Goal: Communication & Community: Ask a question

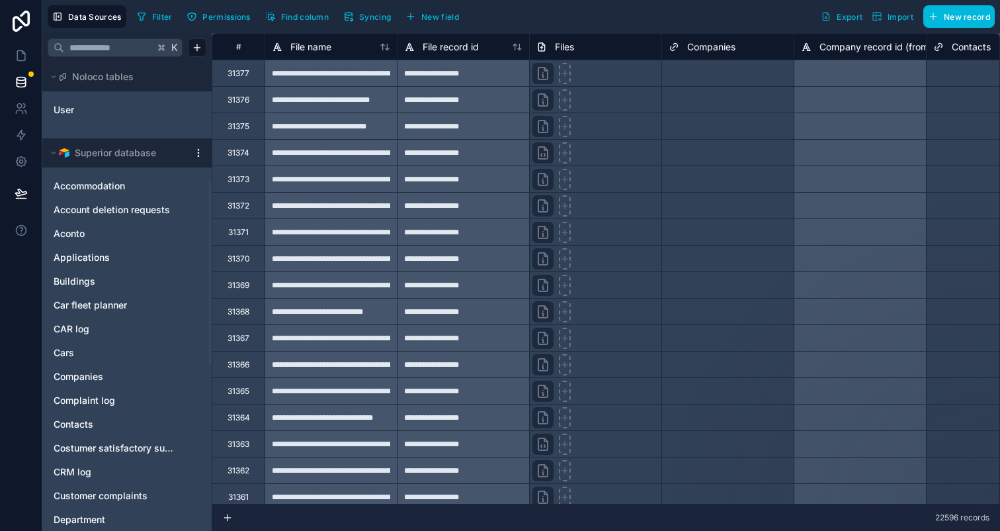
scroll to position [304, 0]
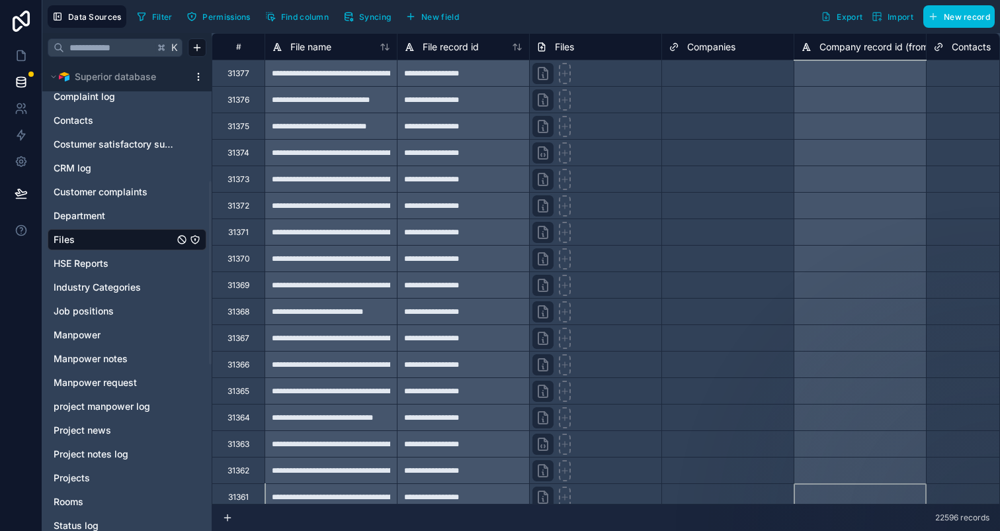
click at [853, 484] on div at bounding box center [860, 496] width 132 height 26
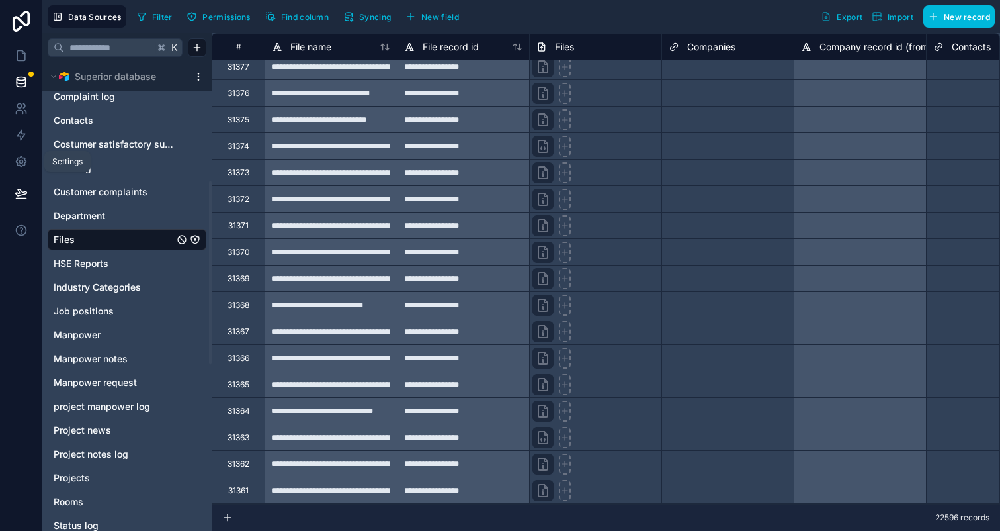
click at [15, 163] on icon at bounding box center [21, 161] width 13 height 13
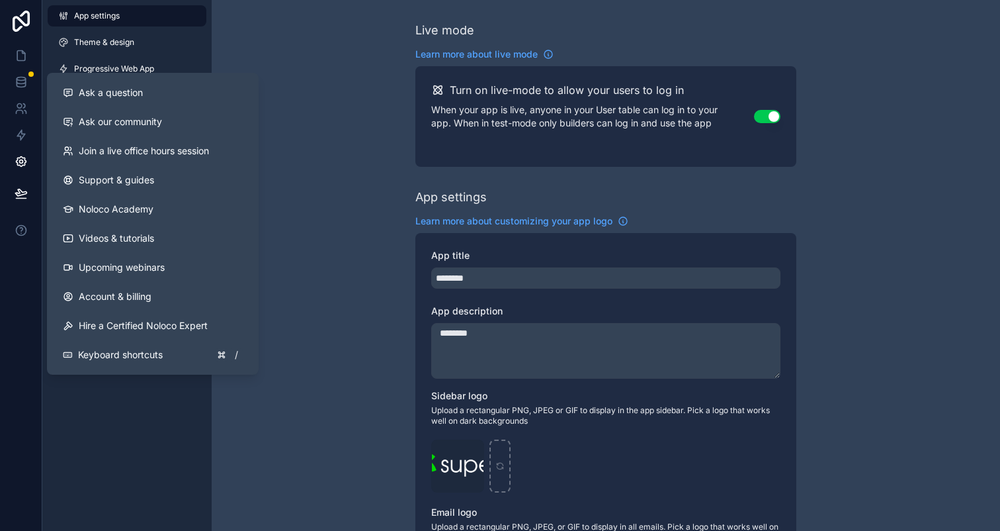
click at [17, 220] on button at bounding box center [21, 230] width 42 height 37
click at [92, 96] on span "Ask a question" at bounding box center [111, 92] width 64 height 13
